Goal: Information Seeking & Learning: Learn about a topic

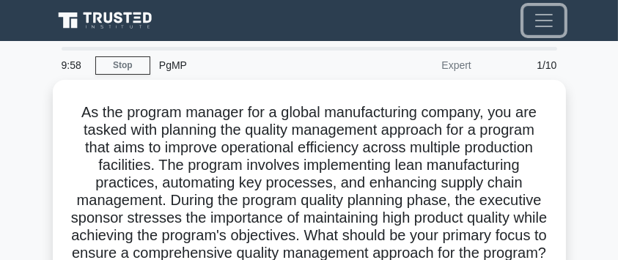
click at [550, 23] on span "Toggle navigation" at bounding box center [544, 21] width 22 height 22
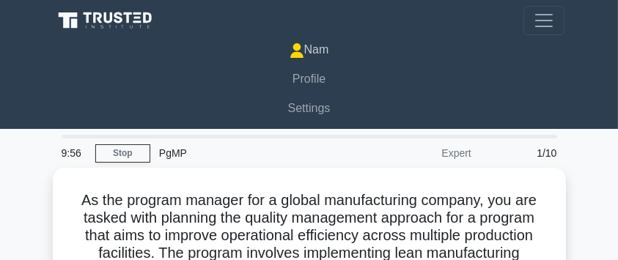
click at [323, 51] on link "Nam" at bounding box center [309, 49] width 510 height 29
click at [109, 21] on icon at bounding box center [109, 17] width 9 height 11
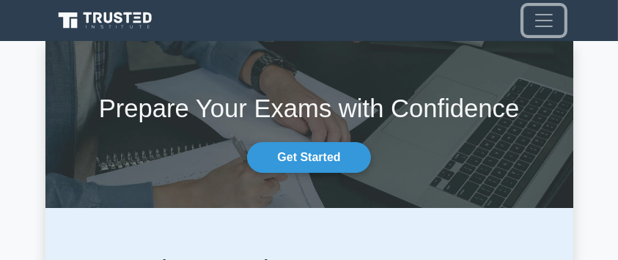
click at [536, 25] on button "Toggle navigation" at bounding box center [544, 20] width 41 height 29
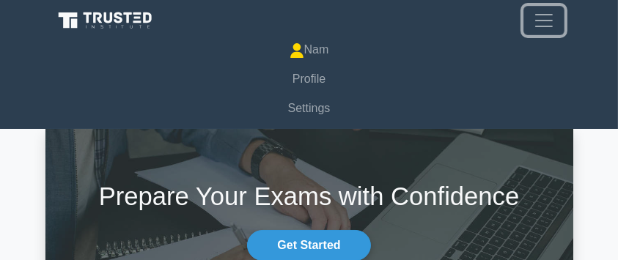
click at [536, 25] on span "Toggle navigation" at bounding box center [544, 21] width 22 height 22
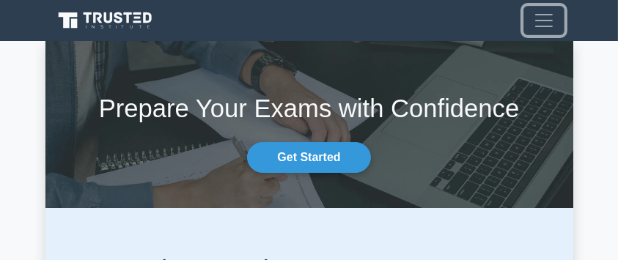
click at [536, 25] on span "Toggle navigation" at bounding box center [544, 21] width 22 height 22
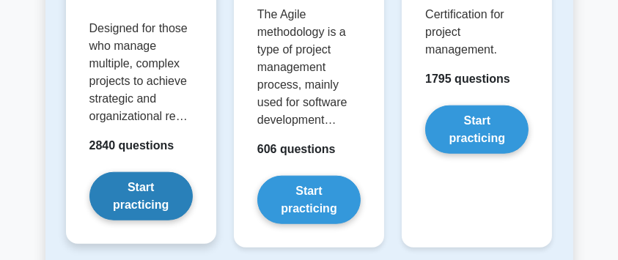
scroll to position [1564, 0]
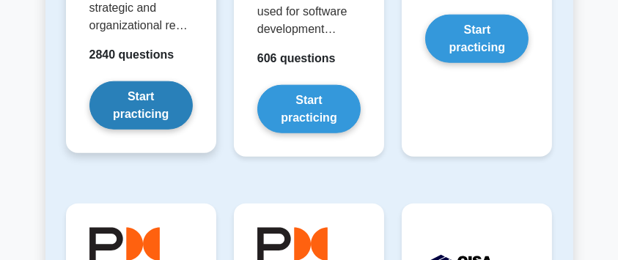
click at [145, 118] on link "Start practicing" at bounding box center [140, 105] width 103 height 48
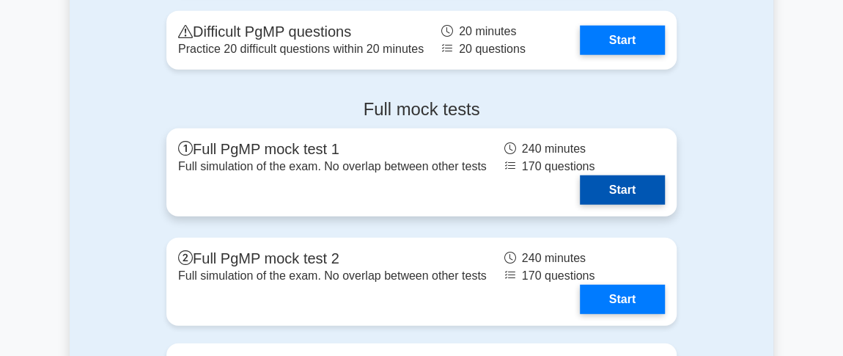
scroll to position [1755, 0]
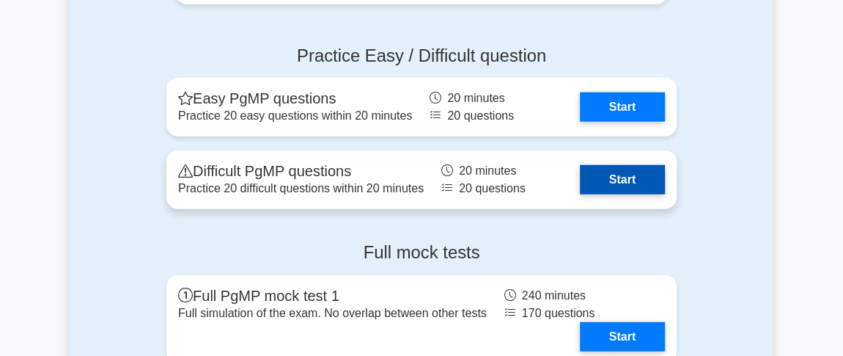
click at [617, 177] on link "Start" at bounding box center [622, 179] width 85 height 29
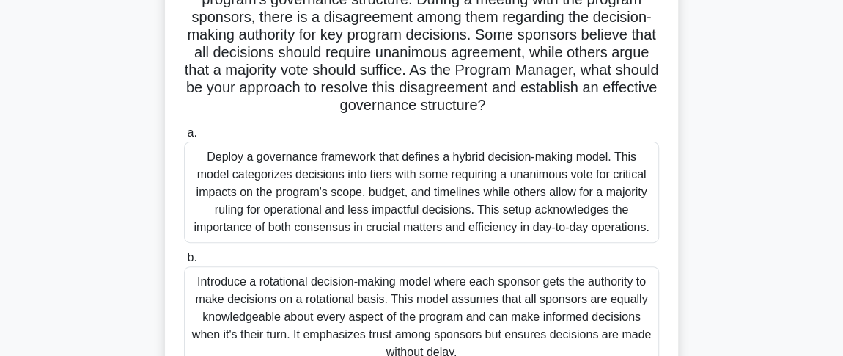
scroll to position [130, 0]
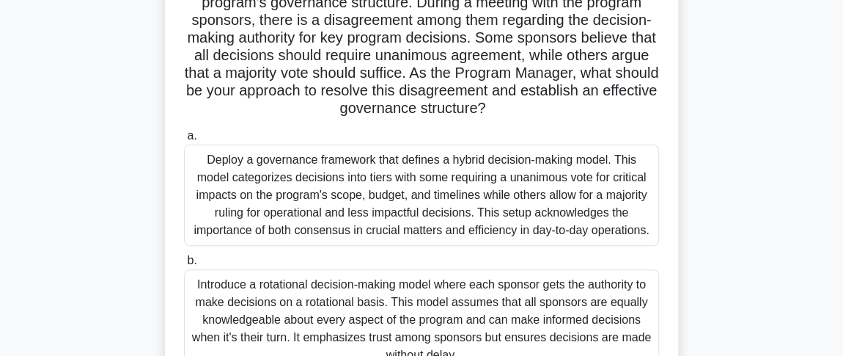
click at [413, 178] on div "Deploy a governance framework that defines a hybrid decision-making model. This…" at bounding box center [421, 194] width 475 height 101
click at [184, 141] on input "a. Deploy a governance framework that defines a hybrid decision-making model. T…" at bounding box center [184, 136] width 0 height 10
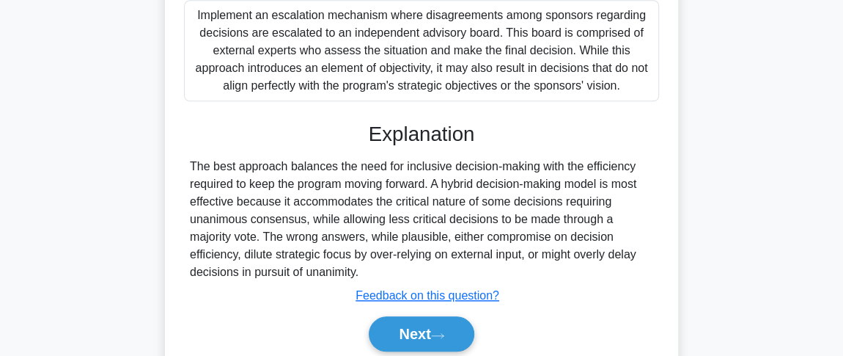
scroll to position [722, 0]
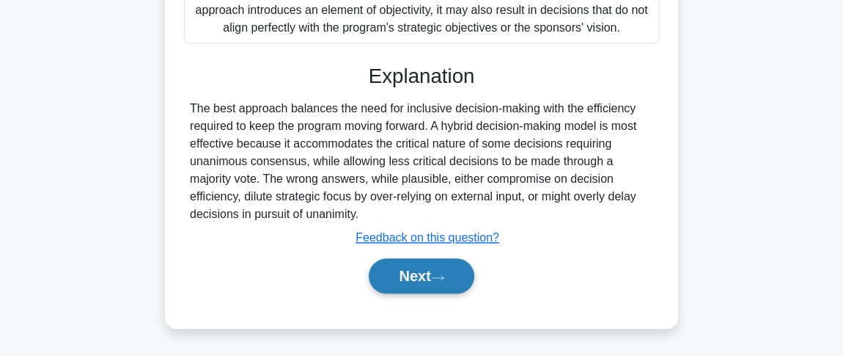
click at [406, 273] on button "Next" at bounding box center [421, 275] width 105 height 35
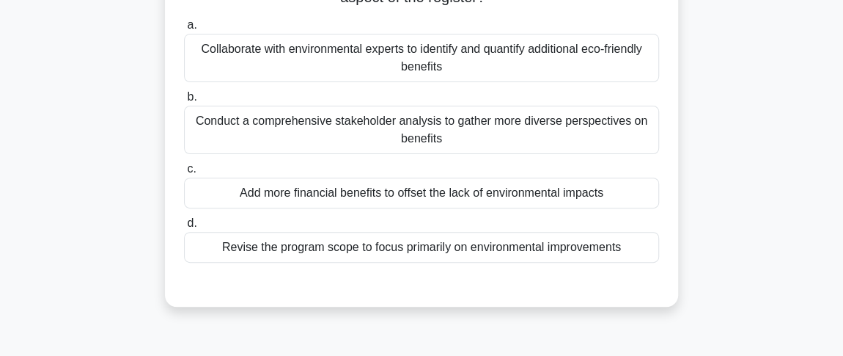
scroll to position [103, 0]
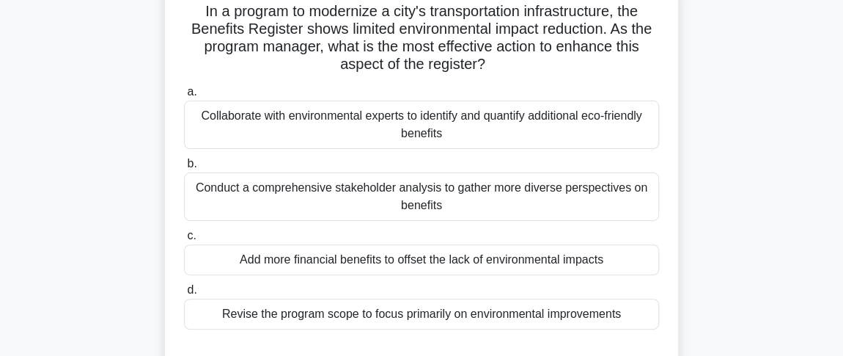
click at [319, 122] on div "Collaborate with environmental experts to identify and quantify additional eco-…" at bounding box center [421, 124] width 475 height 48
click at [184, 97] on input "a. Collaborate with environmental experts to identify and quantify additional e…" at bounding box center [184, 92] width 0 height 10
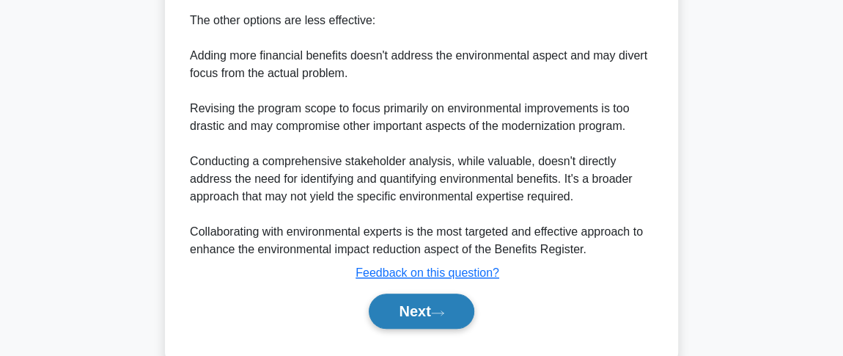
scroll to position [722, 0]
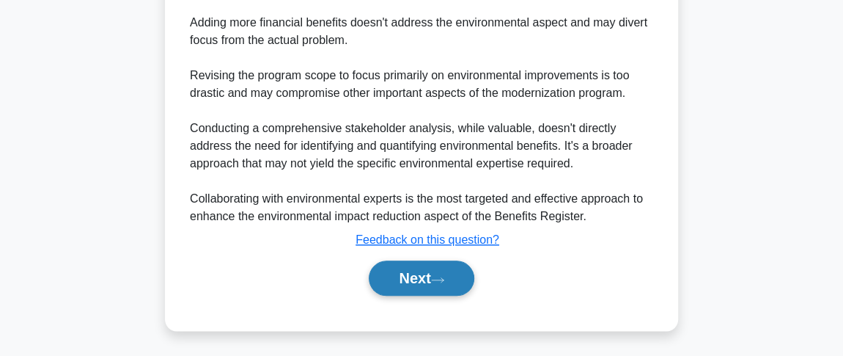
click at [429, 287] on button "Next" at bounding box center [421, 277] width 105 height 35
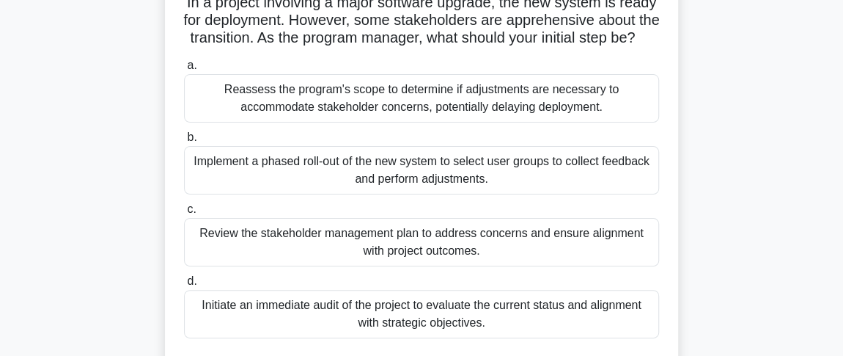
scroll to position [133, 0]
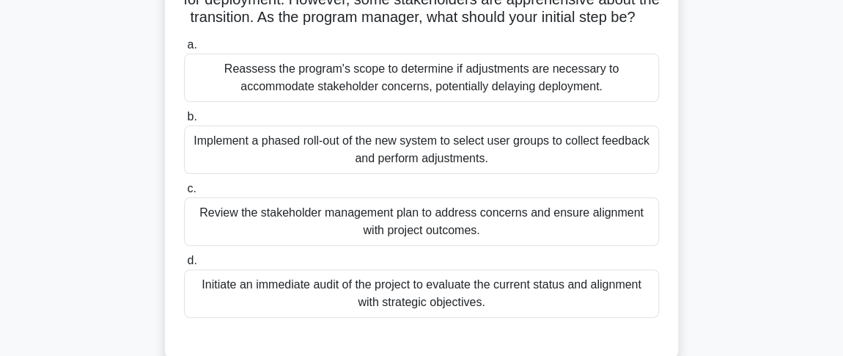
click at [370, 167] on div "Implement a phased roll-out of the new system to select user groups to collect …" at bounding box center [421, 149] width 475 height 48
click at [184, 122] on input "b. Implement a phased roll-out of the new system to select user groups to colle…" at bounding box center [184, 117] width 0 height 10
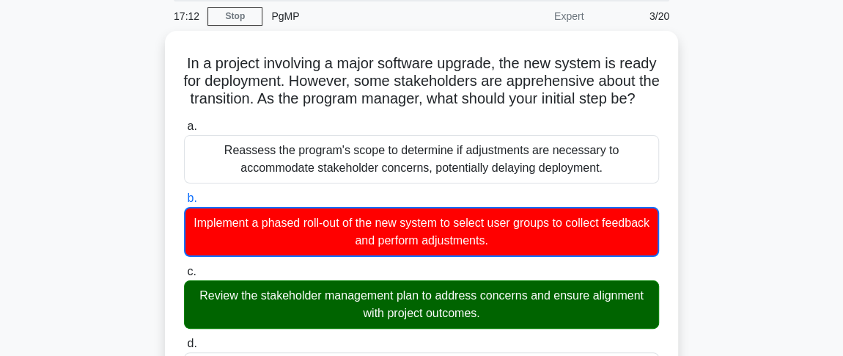
scroll to position [0, 0]
